Goal: Use online tool/utility: Utilize a website feature to perform a specific function

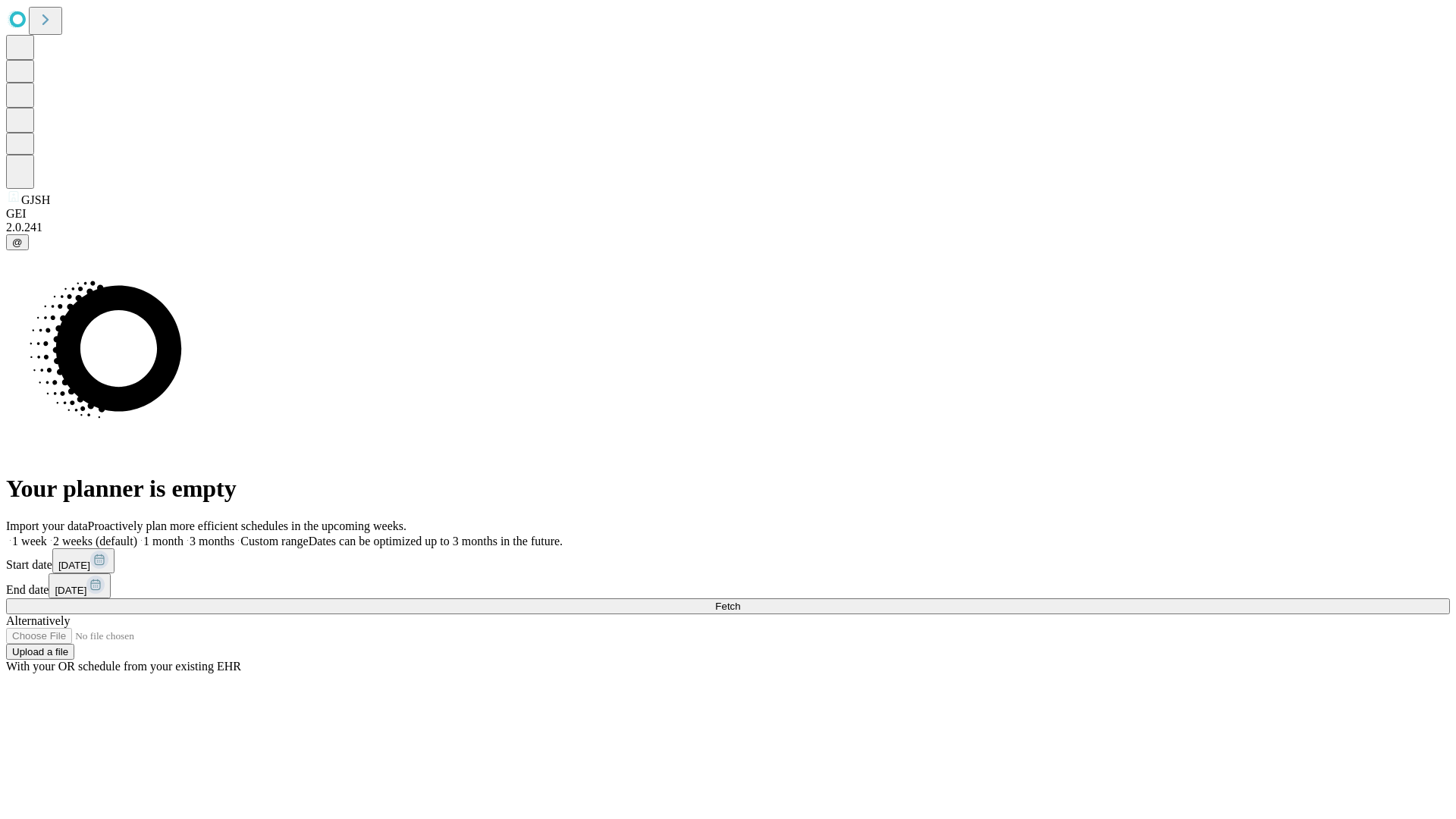
click at [740, 600] on span "Fetch" at bounding box center [728, 606] width 25 height 11
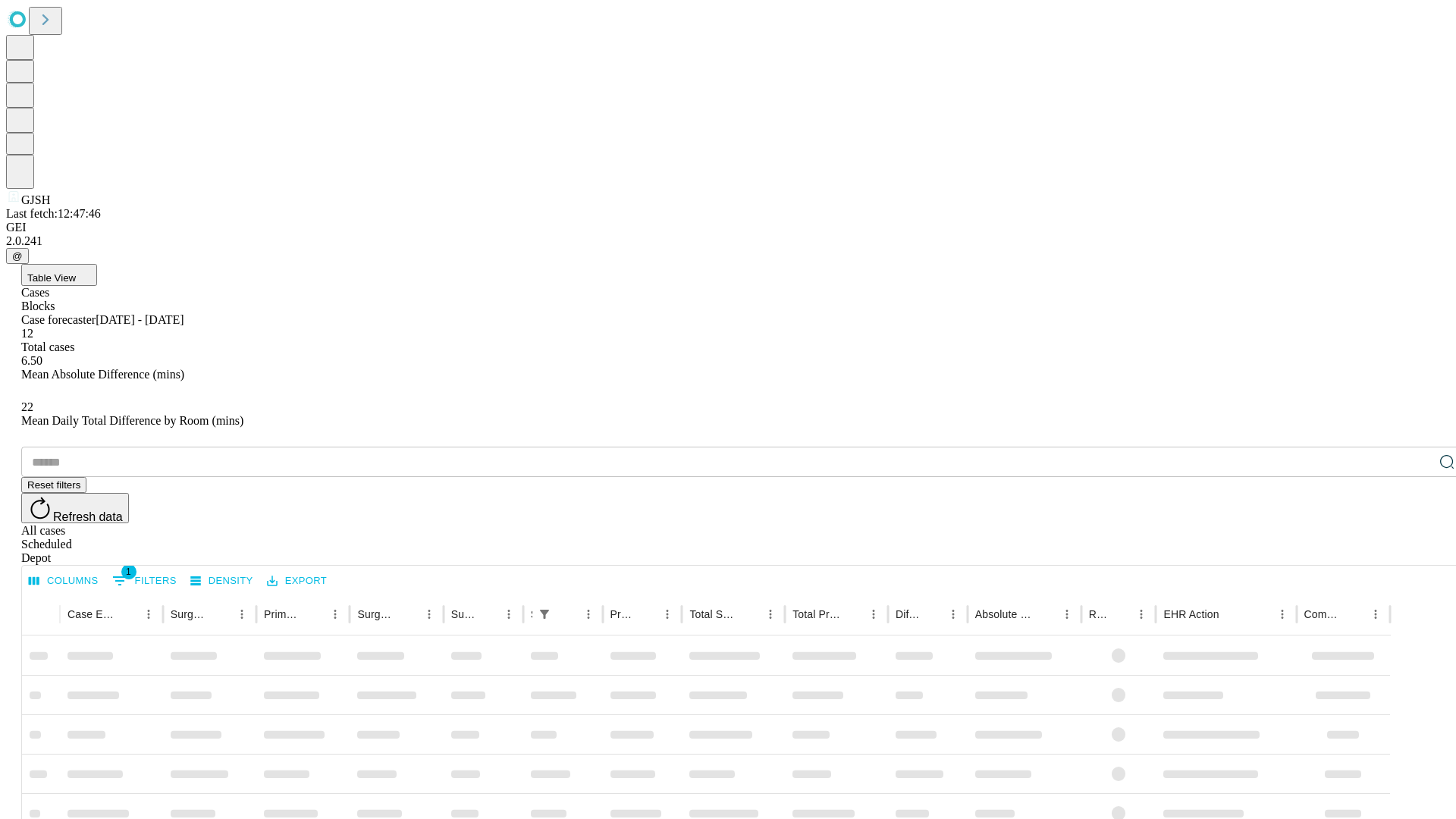
click at [75, 273] on span "Table View" at bounding box center [51, 278] width 48 height 11
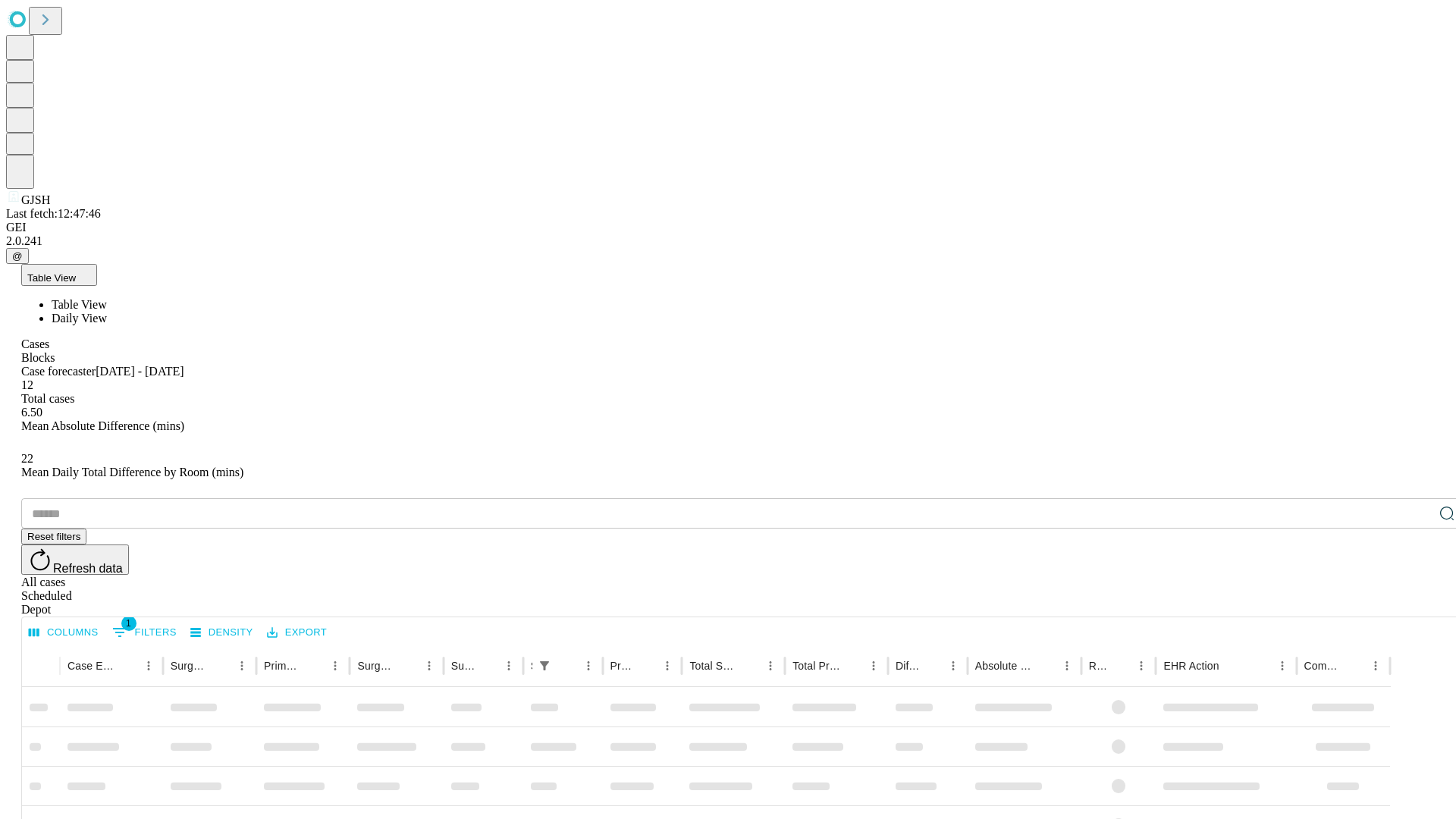
click at [107, 311] on span "Daily View" at bounding box center [79, 318] width 56 height 13
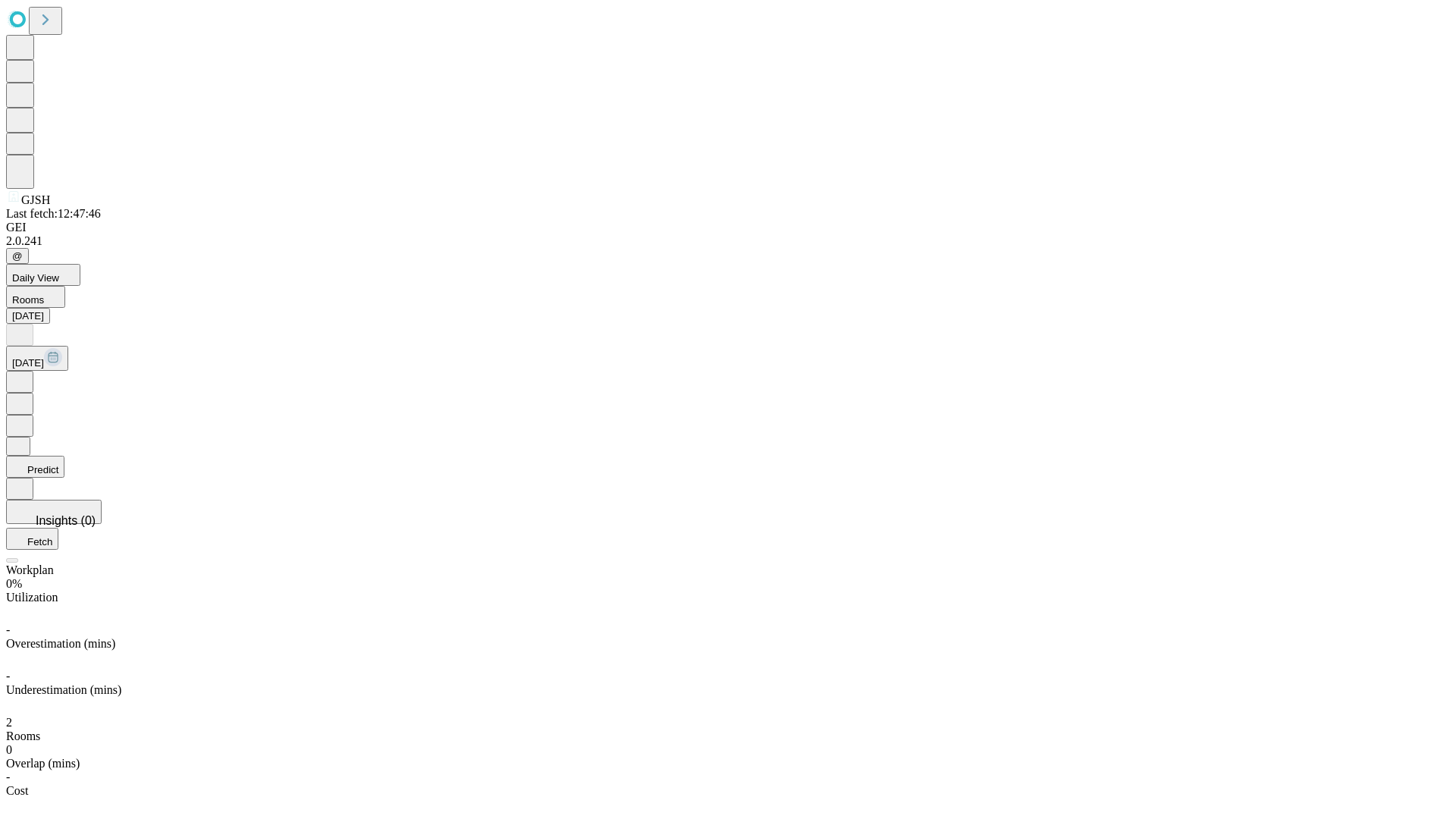
click at [64, 456] on button "Predict" at bounding box center [35, 466] width 59 height 22
